Goal: Navigation & Orientation: Find specific page/section

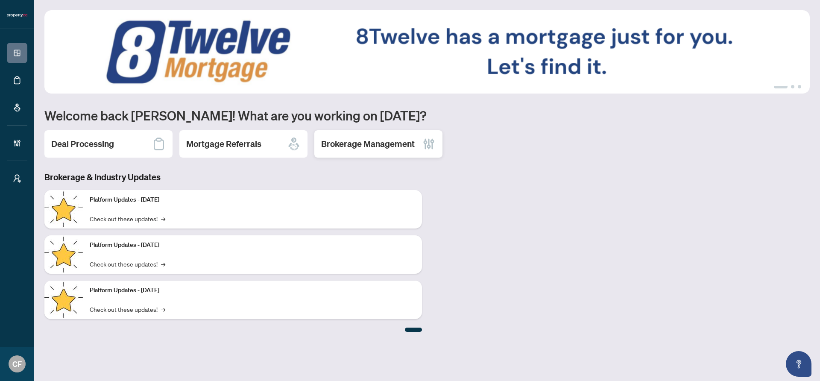
click at [414, 136] on div "Brokerage Management" at bounding box center [379, 143] width 128 height 27
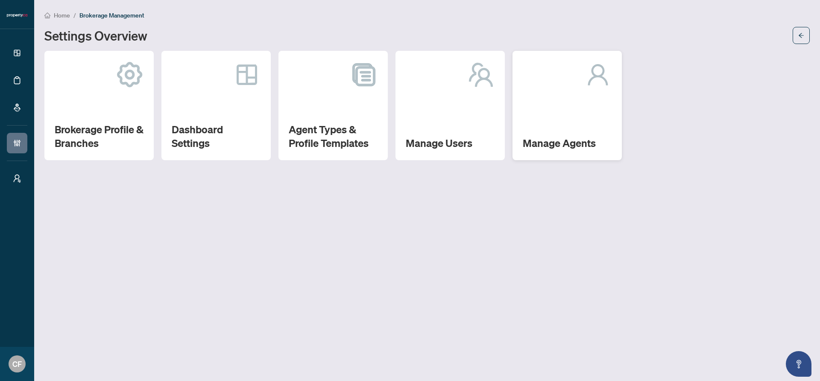
click at [576, 126] on div "Manage Agents" at bounding box center [567, 105] width 109 height 109
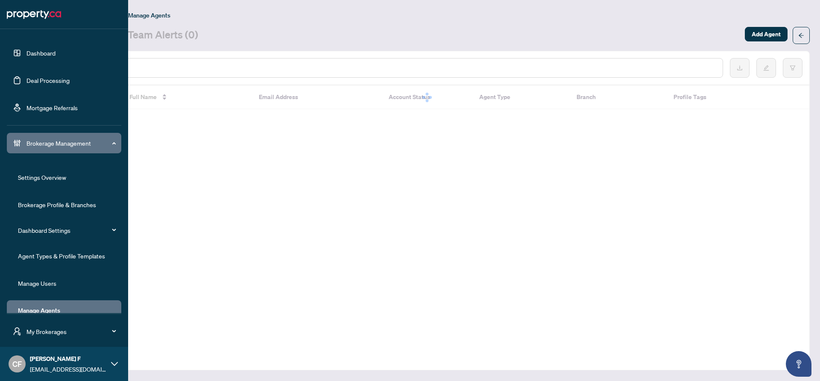
click at [20, 180] on link "Settings Overview" at bounding box center [42, 177] width 48 height 8
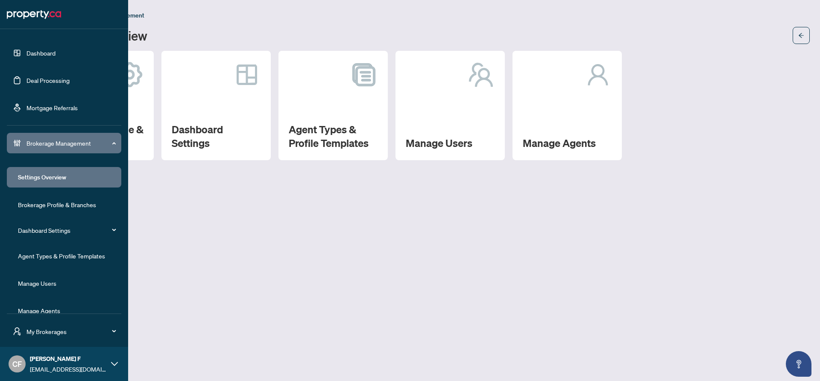
click at [78, 244] on ul "Settings Overview Brokerage Profile & Branches Dashboard Settings Agent Types &…" at bounding box center [64, 244] width 115 height 168
click at [83, 253] on link "Agent Types & Profile Templates" at bounding box center [61, 256] width 87 height 8
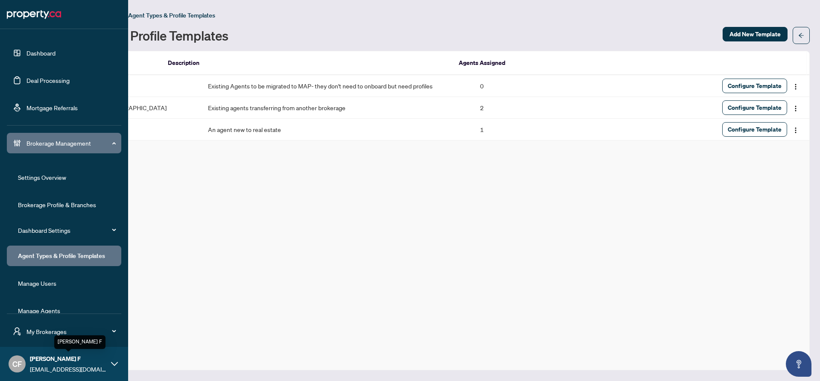
click at [54, 333] on span "My Brokerages" at bounding box center [70, 331] width 89 height 9
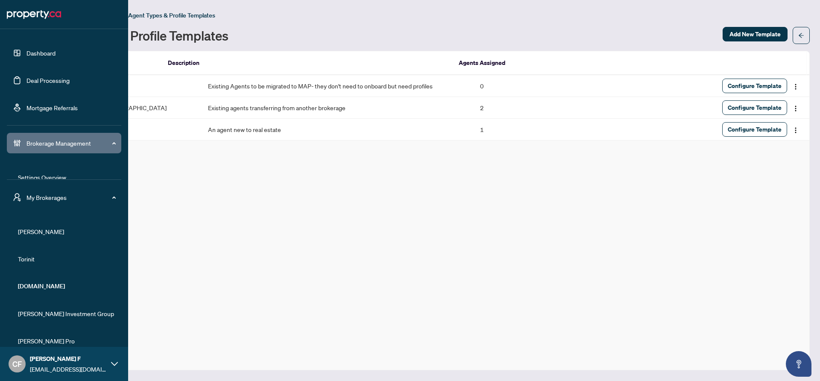
click at [38, 237] on li "[PERSON_NAME]" at bounding box center [64, 231] width 115 height 21
